Goal: Transaction & Acquisition: Purchase product/service

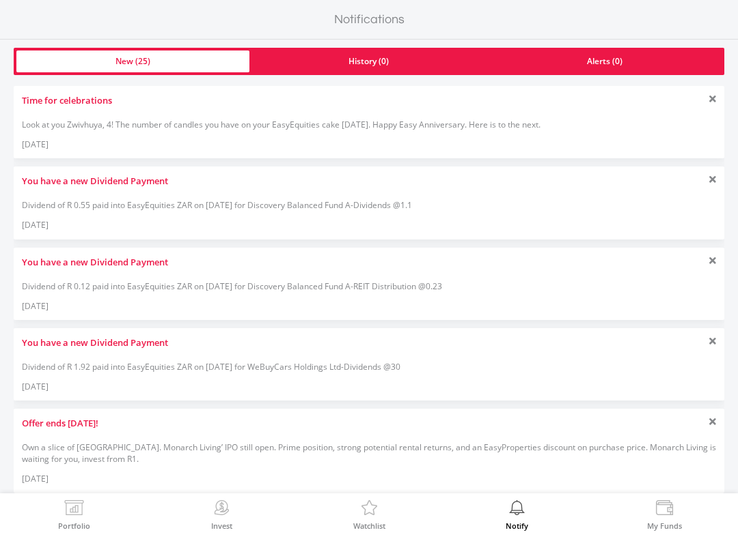
click at [559, 137] on div "Time for celebrations Look at you Zwivhuya, 4! The number of candles you have o…" at bounding box center [369, 122] width 710 height 72
click at [150, 121] on div "Look at you Zwivhuya, 4! The number of candles you have on your EasyEquities ca…" at bounding box center [369, 125] width 694 height 12
click at [75, 113] on div "Time for celebrations Look at you Zwivhuya, 4! The number of candles you have o…" at bounding box center [369, 122] width 710 height 72
click at [259, 135] on div "Time for celebrations Look at you Zwivhuya, 4! The number of candles you have o…" at bounding box center [369, 122] width 710 height 72
click at [219, 517] on img at bounding box center [221, 510] width 21 height 19
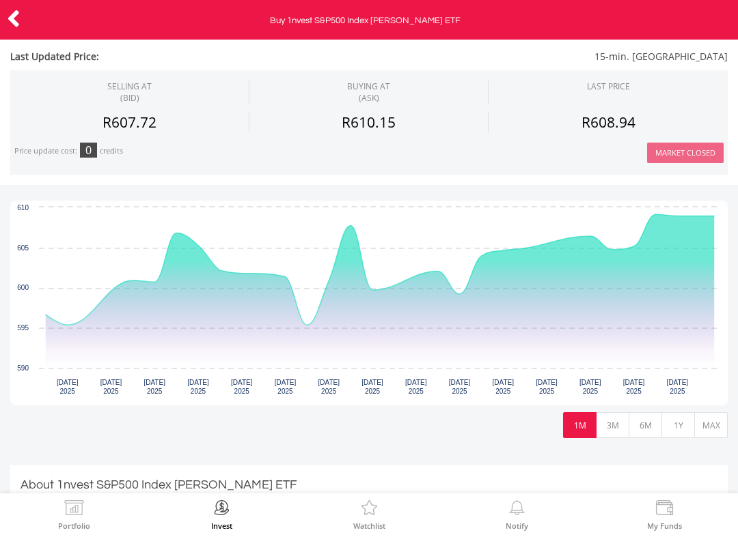
scroll to position [292, 0]
click at [615, 426] on button "3M" at bounding box center [611, 425] width 33 height 26
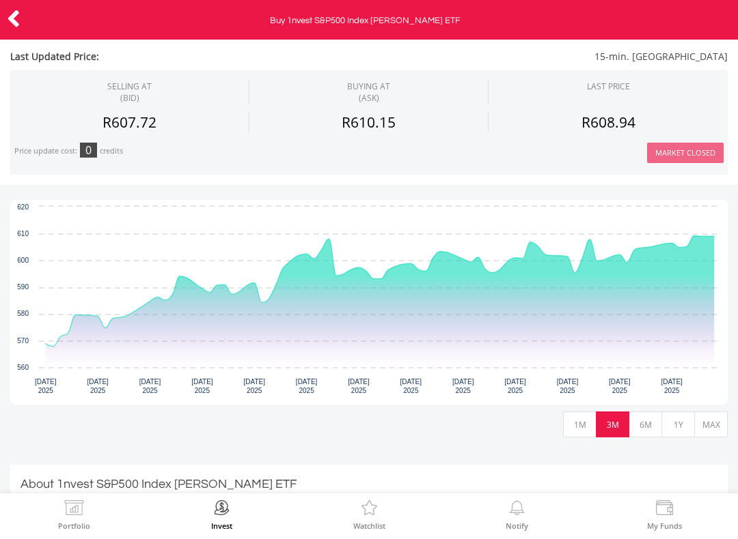
click at [18, 25] on icon at bounding box center [14, 18] width 14 height 27
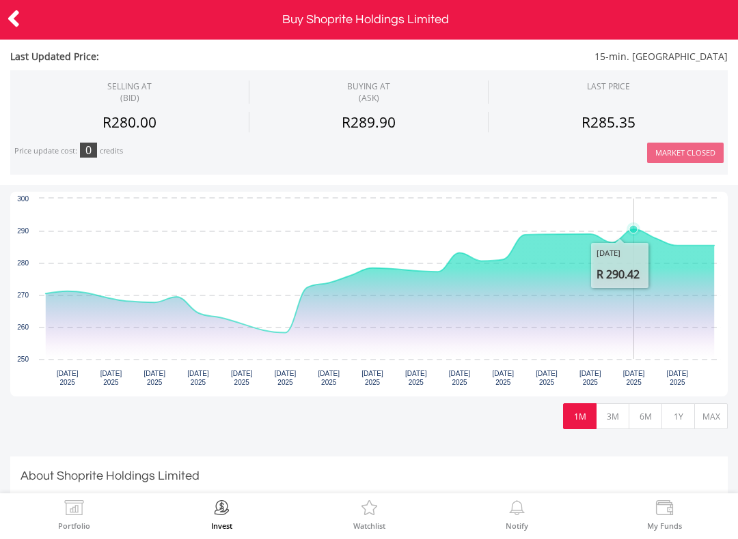
scroll to position [371, 0]
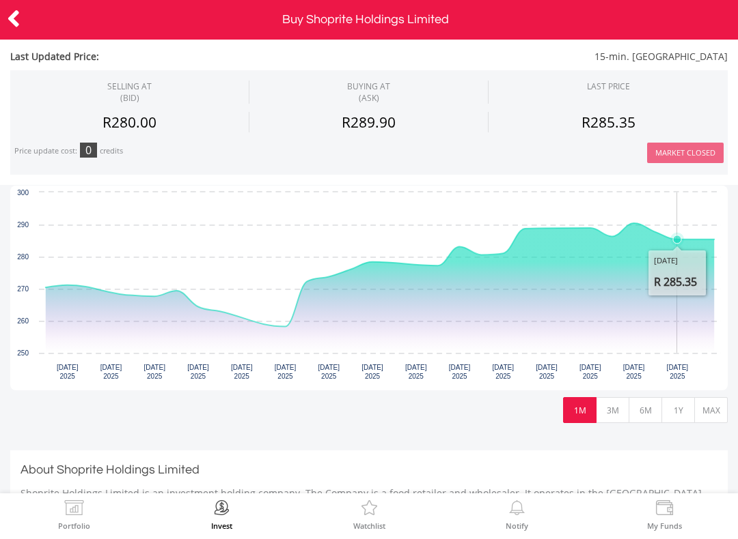
click at [639, 402] on button "6M" at bounding box center [644, 410] width 33 height 26
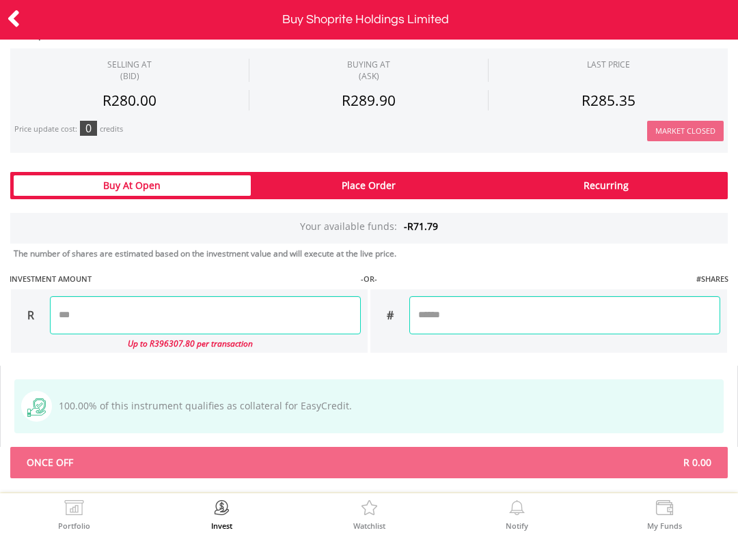
scroll to position [872, 0]
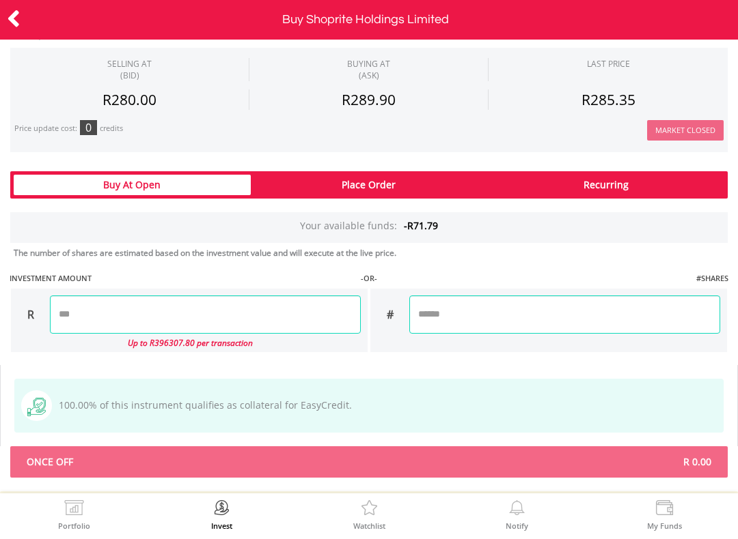
click at [510, 221] on div "Your available funds: -R71.79" at bounding box center [368, 227] width 717 height 31
click at [640, 505] on div "My Funds" at bounding box center [664, 515] width 148 height 42
click at [659, 526] on label "My Funds" at bounding box center [664, 526] width 35 height 8
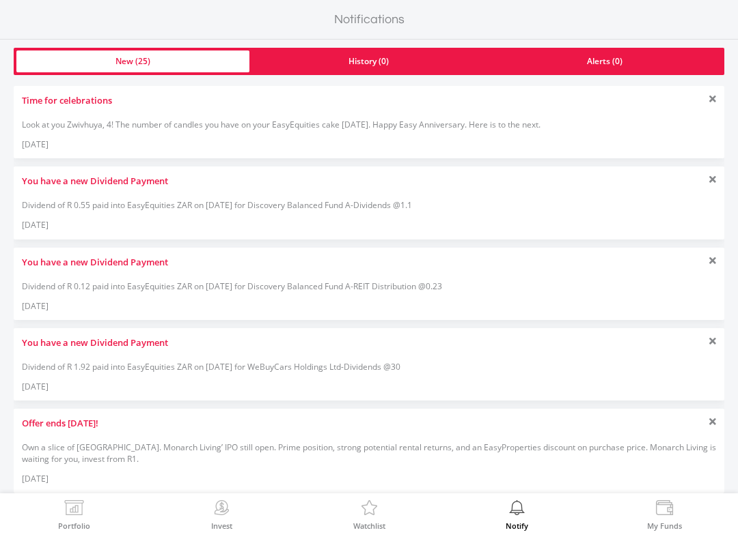
click at [177, 359] on div "You have a new Dividend Payment Dividend of R 1.92 paid into EasyEquities ZAR o…" at bounding box center [369, 364] width 710 height 72
click at [79, 518] on img at bounding box center [74, 510] width 21 height 19
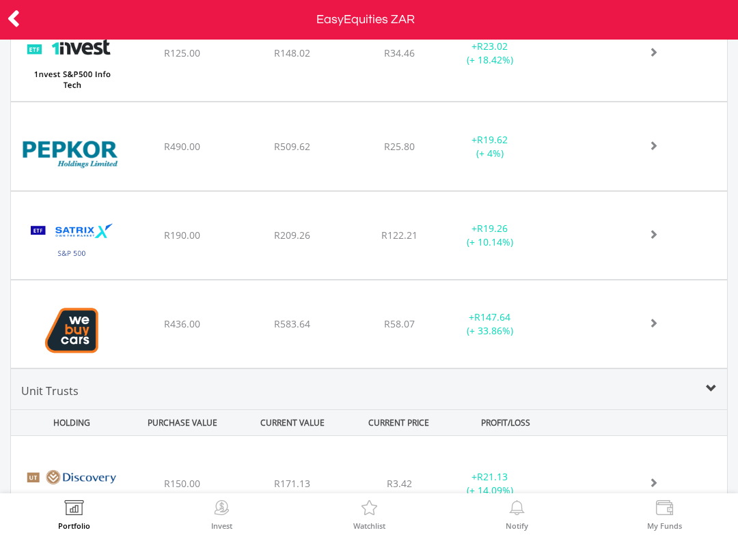
scroll to position [676, 0]
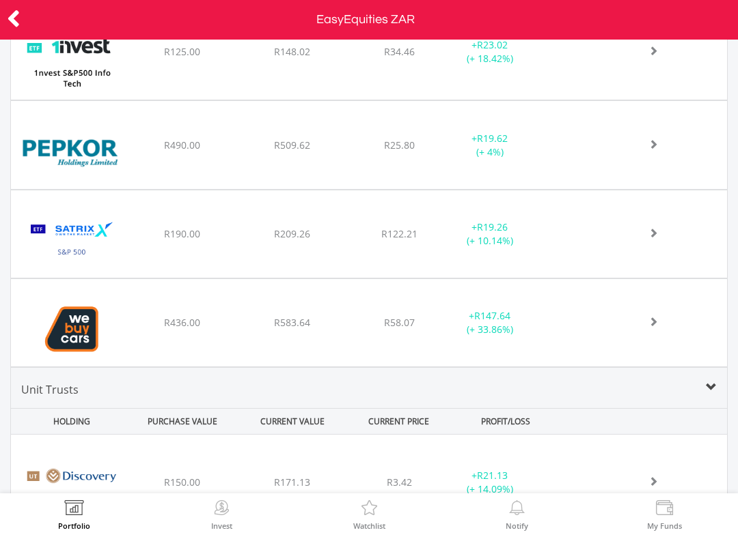
click at [649, 323] on span at bounding box center [637, 322] width 40 height 10
